Goal: Task Accomplishment & Management: Manage account settings

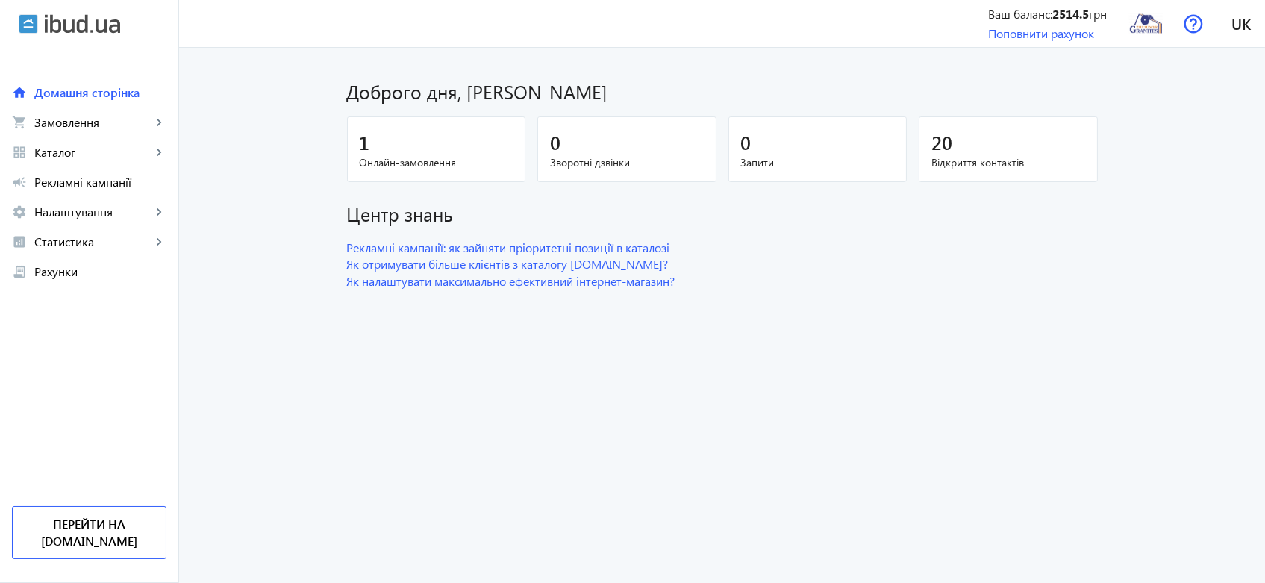
click at [417, 148] on div "1" at bounding box center [437, 142] width 154 height 26
click at [99, 123] on span "Замовлення" at bounding box center [92, 122] width 117 height 15
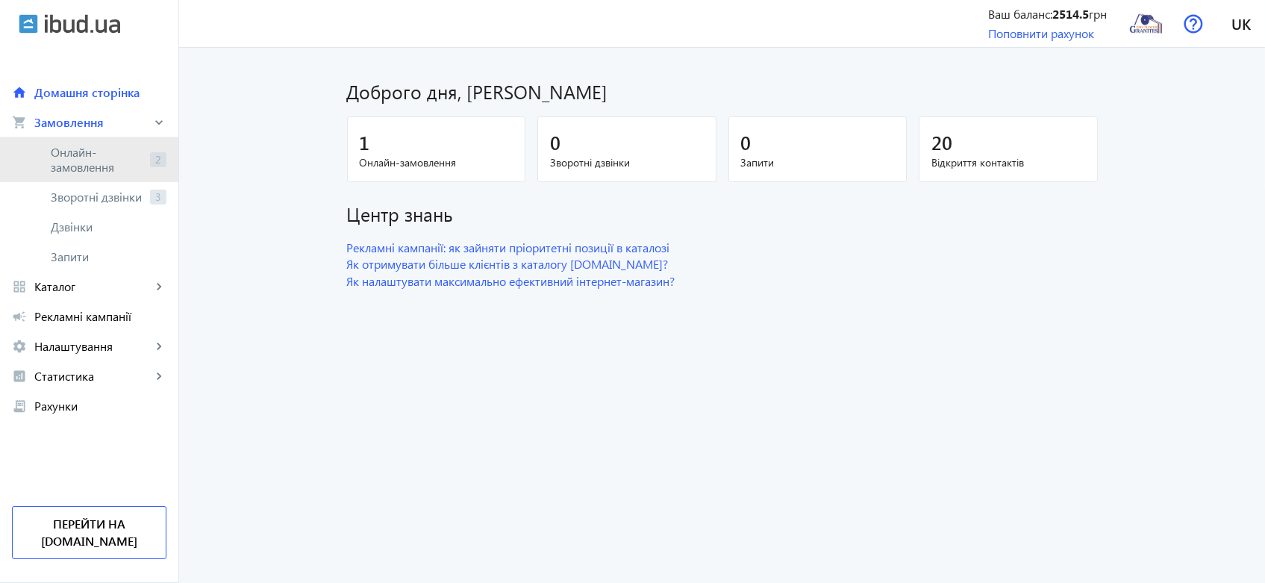
click at [84, 151] on span "Онлайн-замовлення" at bounding box center [97, 160] width 93 height 30
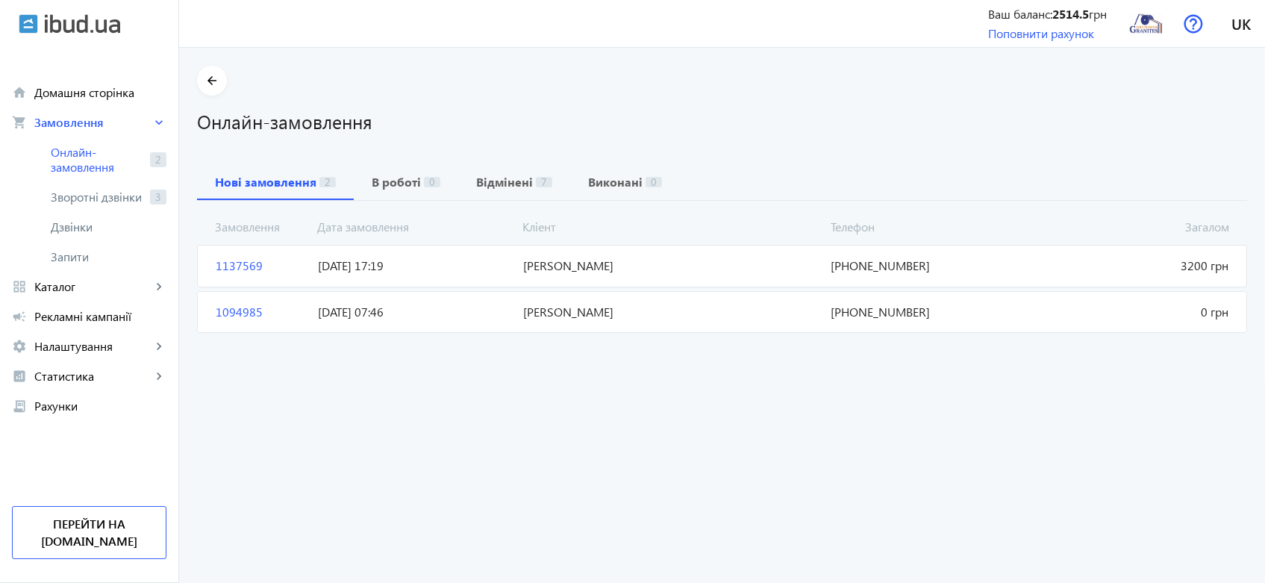
click at [239, 266] on span "1137569" at bounding box center [261, 265] width 102 height 16
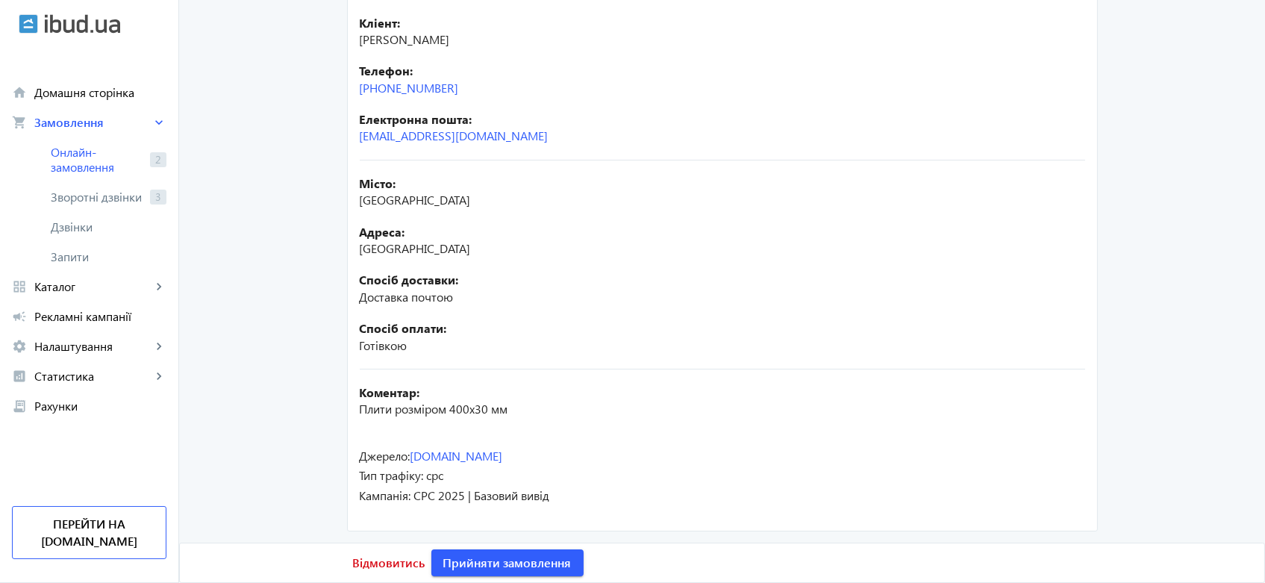
scroll to position [294, 0]
click at [376, 561] on span "Відмовитись" at bounding box center [389, 562] width 72 height 16
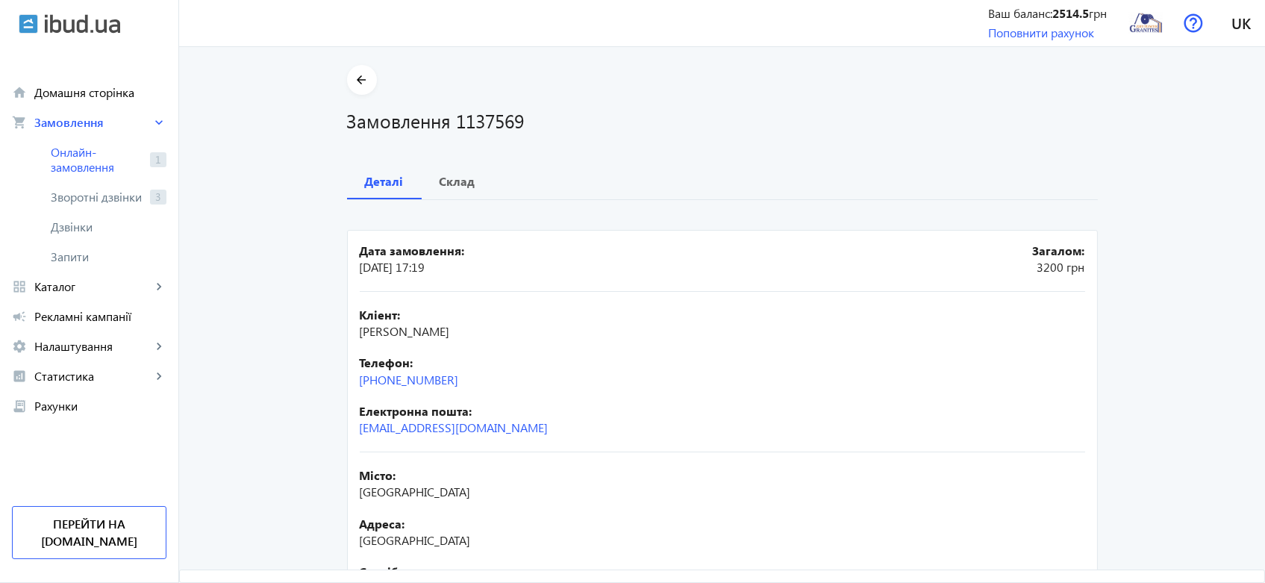
scroll to position [0, 0]
click at [98, 192] on span "Зворотні дзвінки" at bounding box center [97, 196] width 93 height 15
